Goal: Task Accomplishment & Management: Complete application form

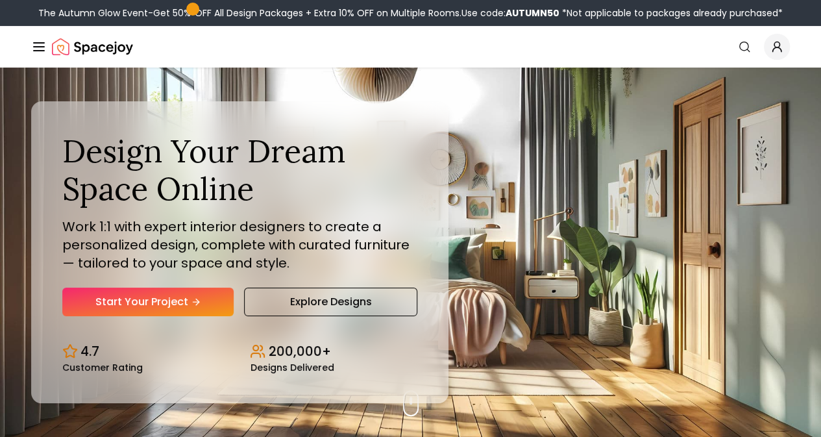
click at [0, 0] on link "AI Design" at bounding box center [0, 0] width 0 height 0
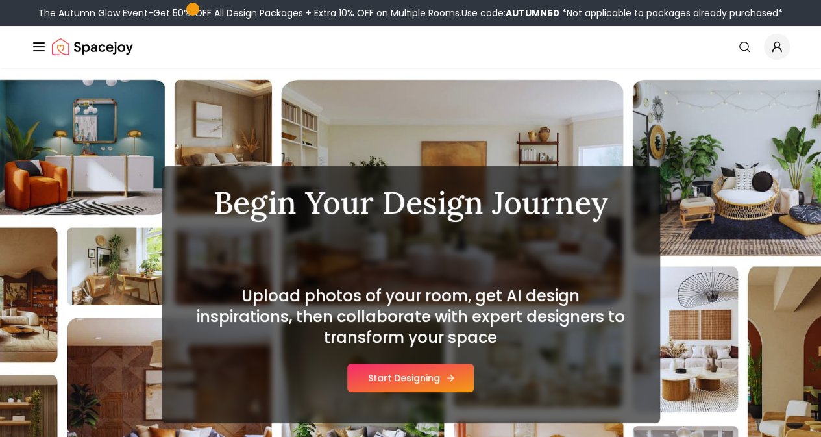
click at [388, 375] on button "Start Designing" at bounding box center [410, 377] width 127 height 29
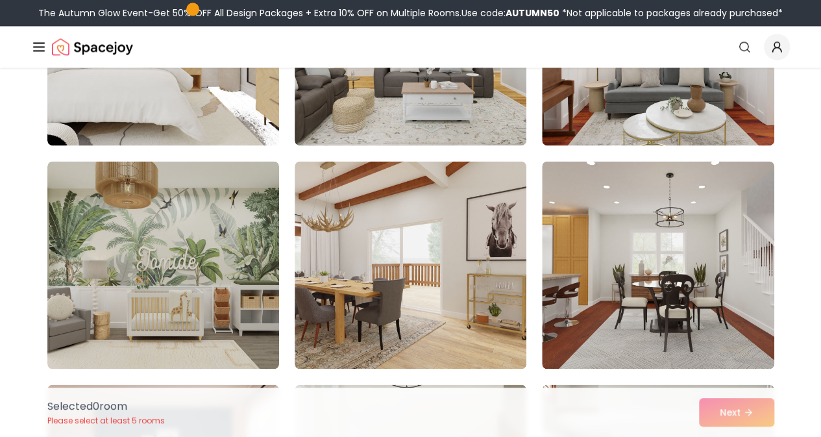
scroll to position [844, 0]
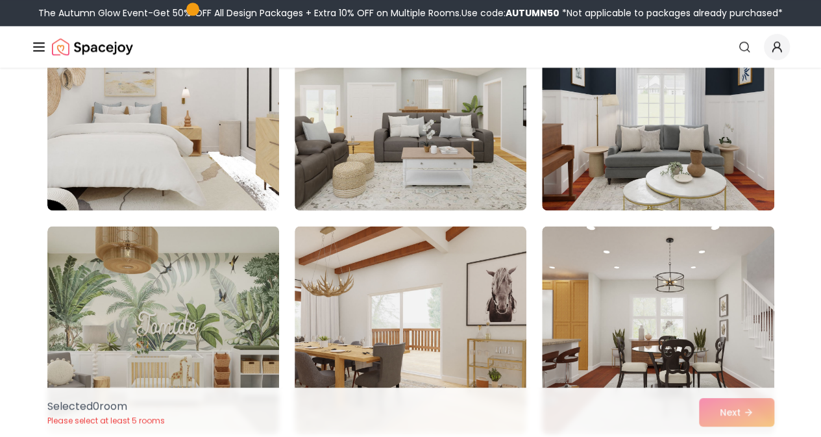
click at [0, 0] on link "Start Your Project" at bounding box center [0, 0] width 0 height 0
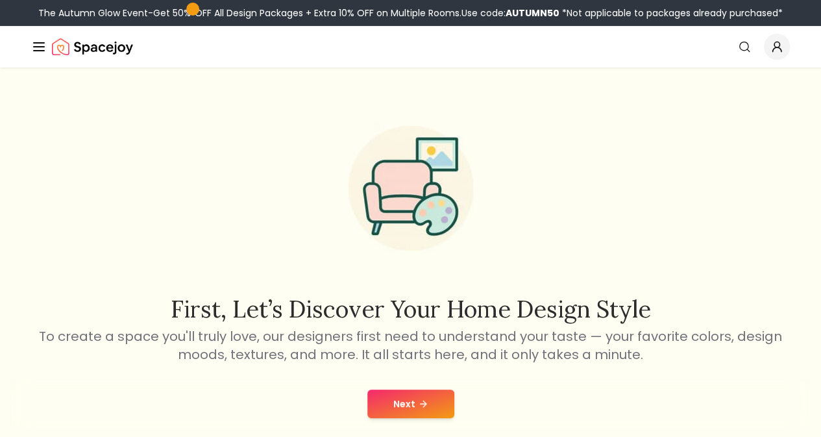
click at [375, 408] on button "Next" at bounding box center [410, 403] width 87 height 29
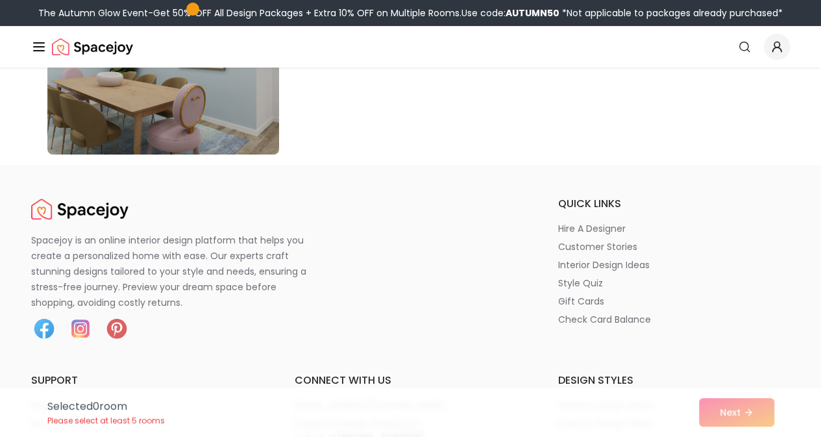
scroll to position [7658, 0]
